Goal: Task Accomplishment & Management: Complete application form

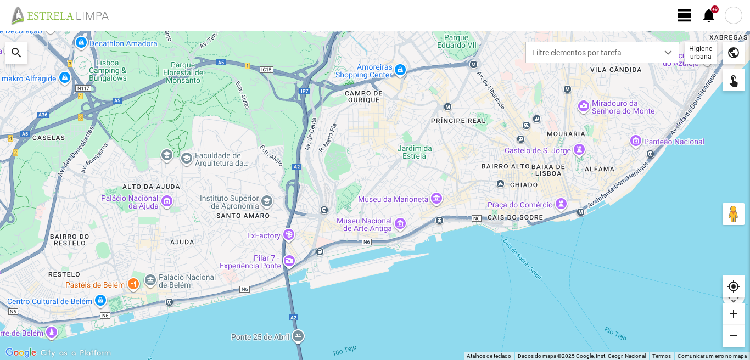
click at [687, 10] on span "view_day" at bounding box center [684, 15] width 16 height 16
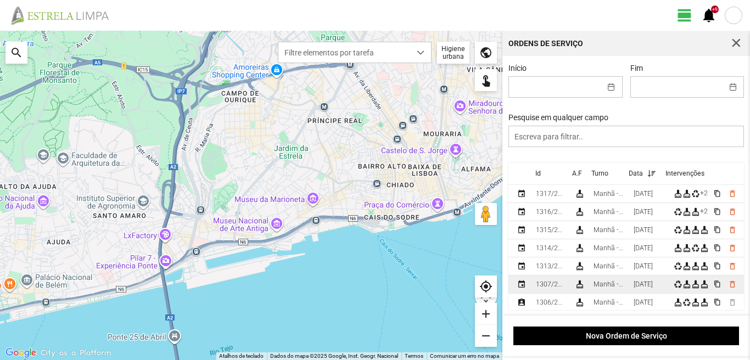
click at [625, 285] on div "Manhã - HU 1" at bounding box center [609, 285] width 31 height 8
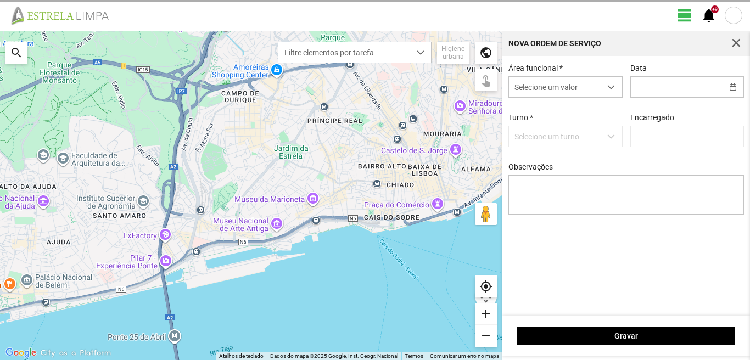
type input "[DATE]"
type textarea "6-10-17-25-44-descanso 39-baixa ao serviço-22-36-45-47-49-50"
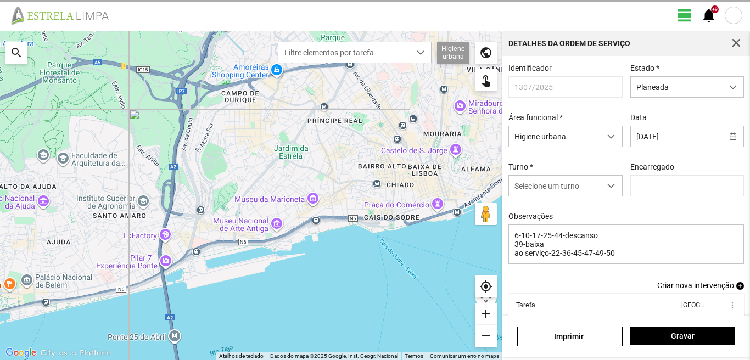
type input "[PERSON_NAME]"
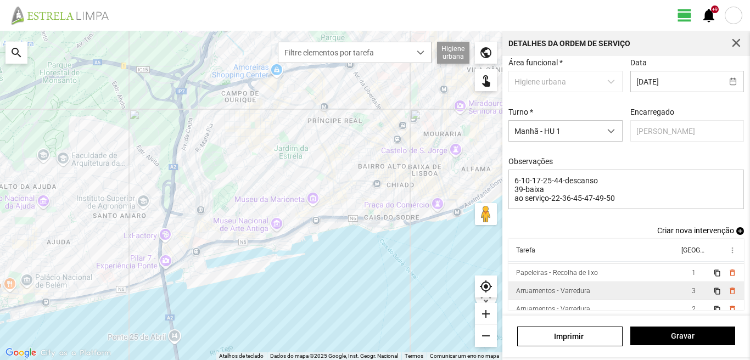
scroll to position [24, 0]
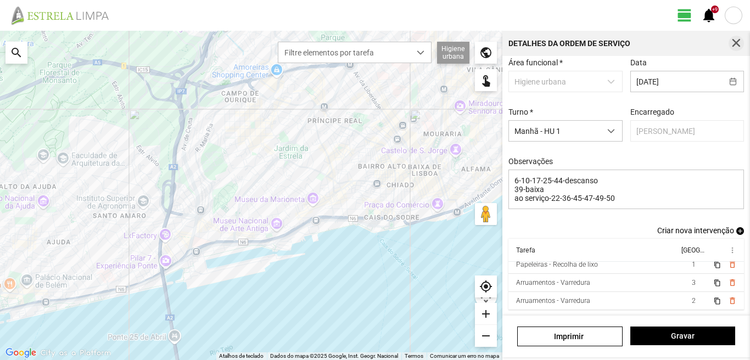
click at [735, 46] on span "button" at bounding box center [736, 43] width 10 height 10
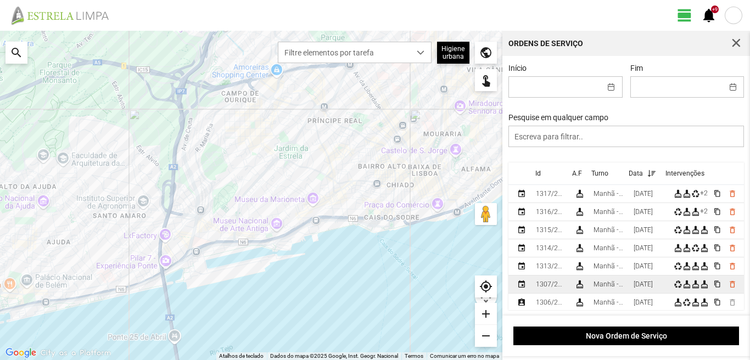
click at [636, 288] on td "[DATE]" at bounding box center [649, 285] width 40 height 18
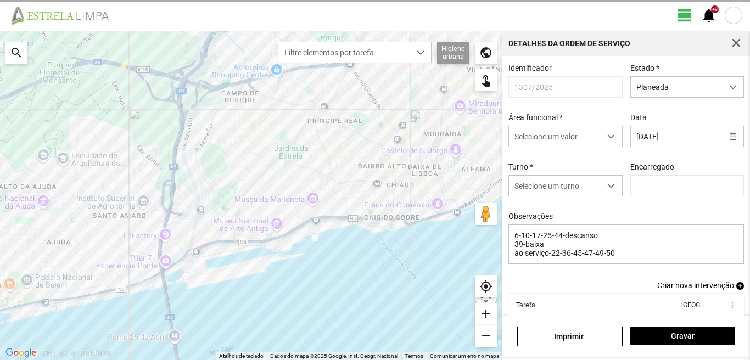
type input "[PERSON_NAME]"
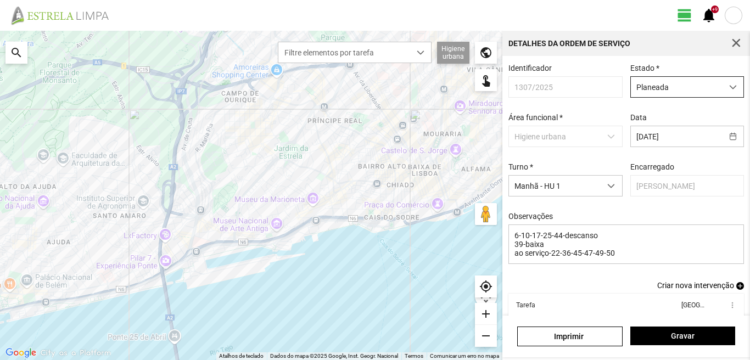
click at [670, 82] on span "Planeada" at bounding box center [677, 87] width 92 height 20
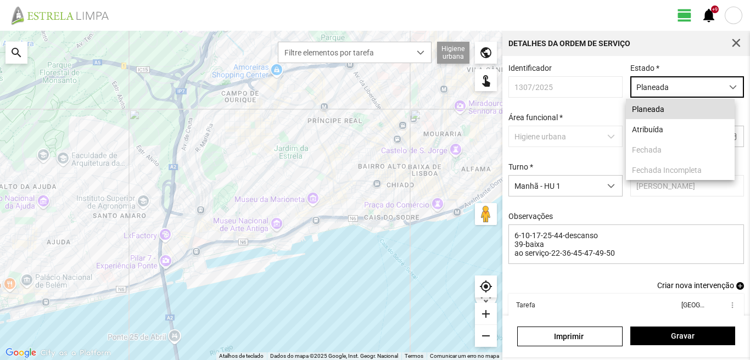
scroll to position [6, 49]
click at [643, 133] on li "Atribuída" at bounding box center [680, 129] width 109 height 20
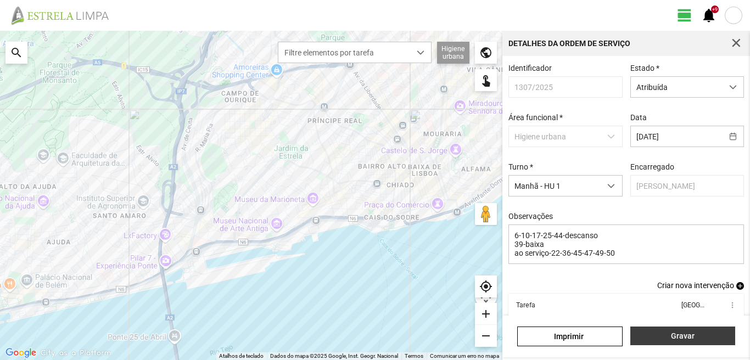
click at [659, 335] on span "Gravar" at bounding box center [682, 336] width 93 height 9
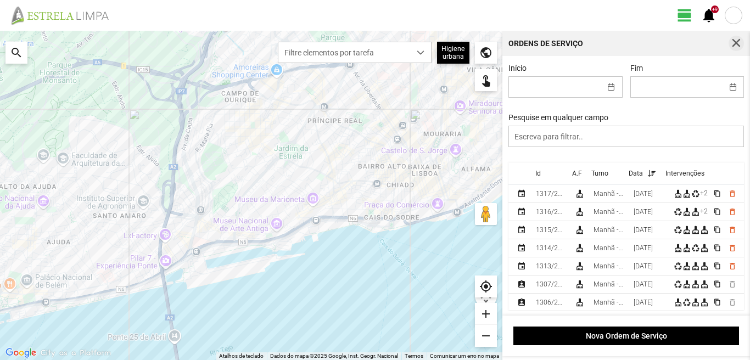
click at [735, 41] on span "button" at bounding box center [736, 43] width 10 height 10
